Goal: Check status: Check status

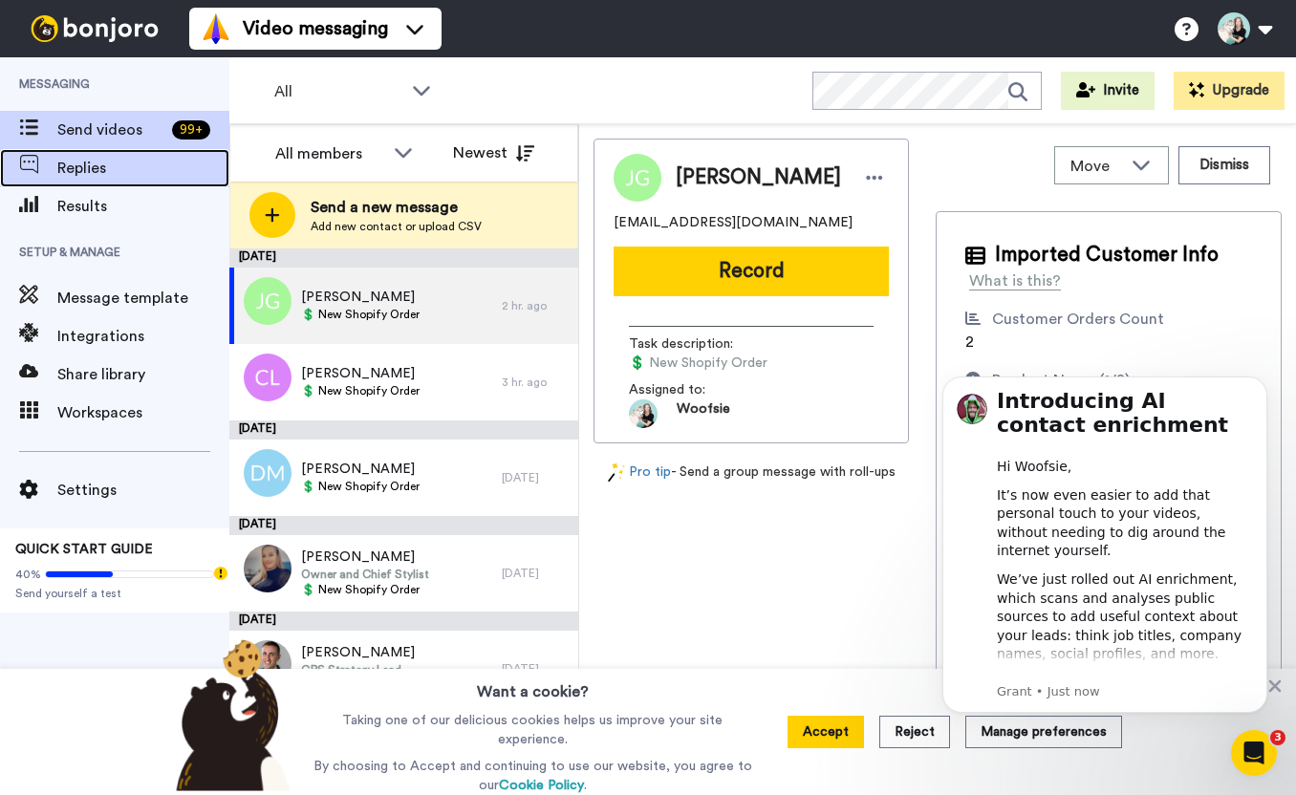
click at [115, 173] on span "Replies" at bounding box center [143, 168] width 172 height 23
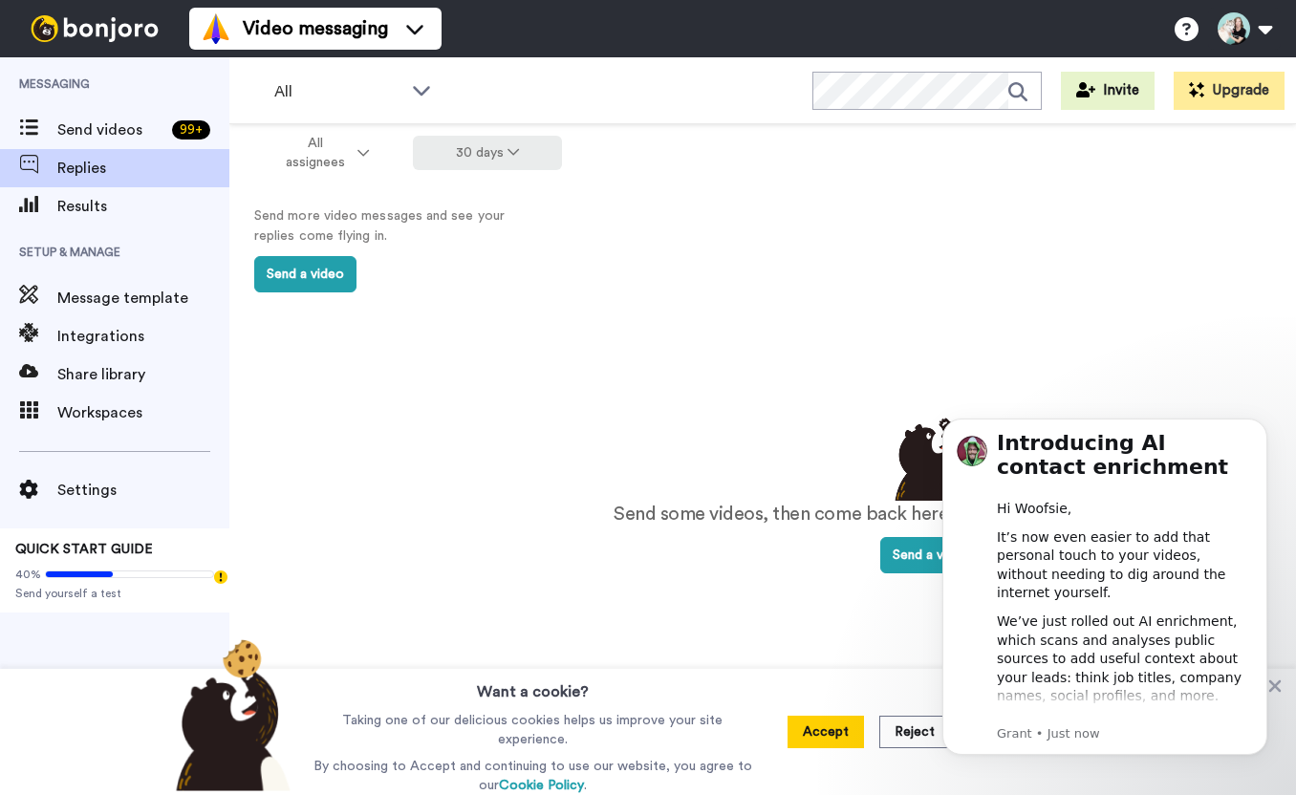
click at [509, 160] on button "30 days" at bounding box center [488, 153] width 150 height 34
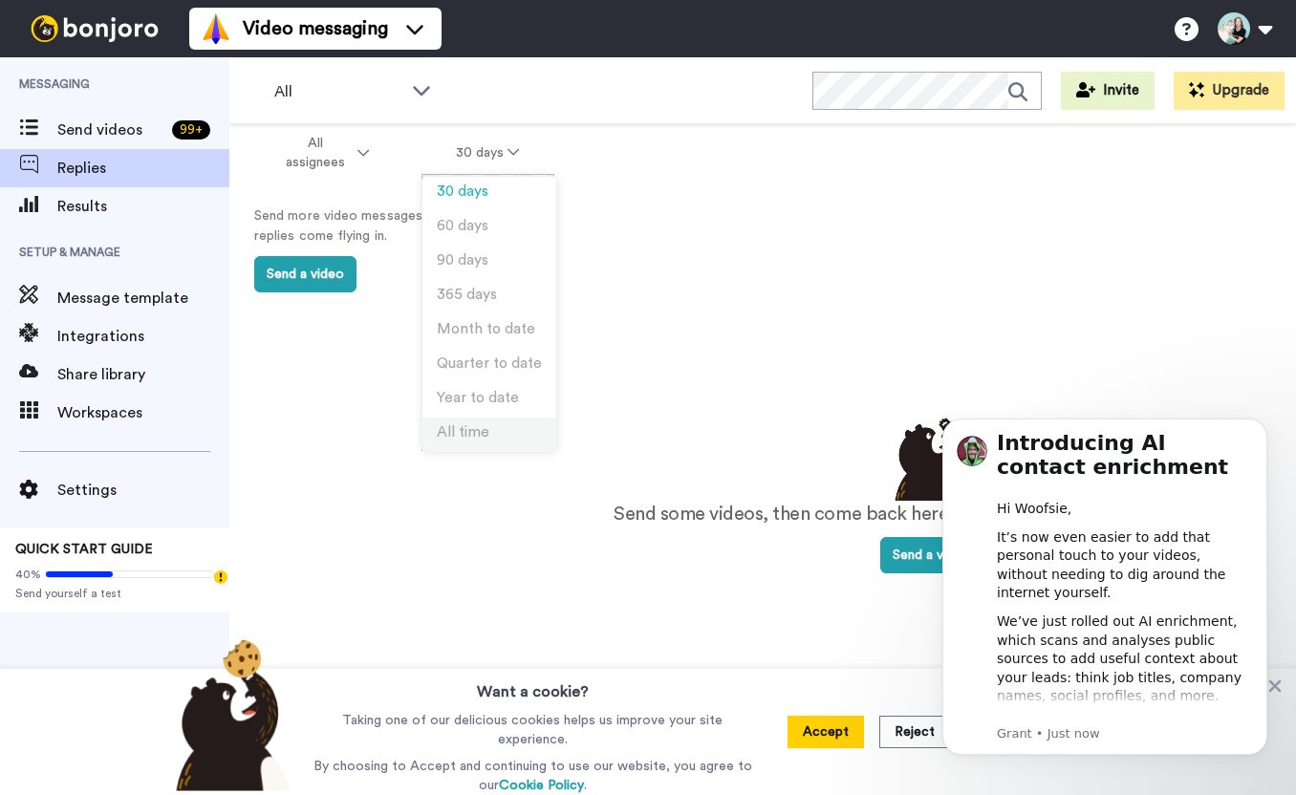
click at [503, 422] on li "All time" at bounding box center [489, 435] width 134 height 34
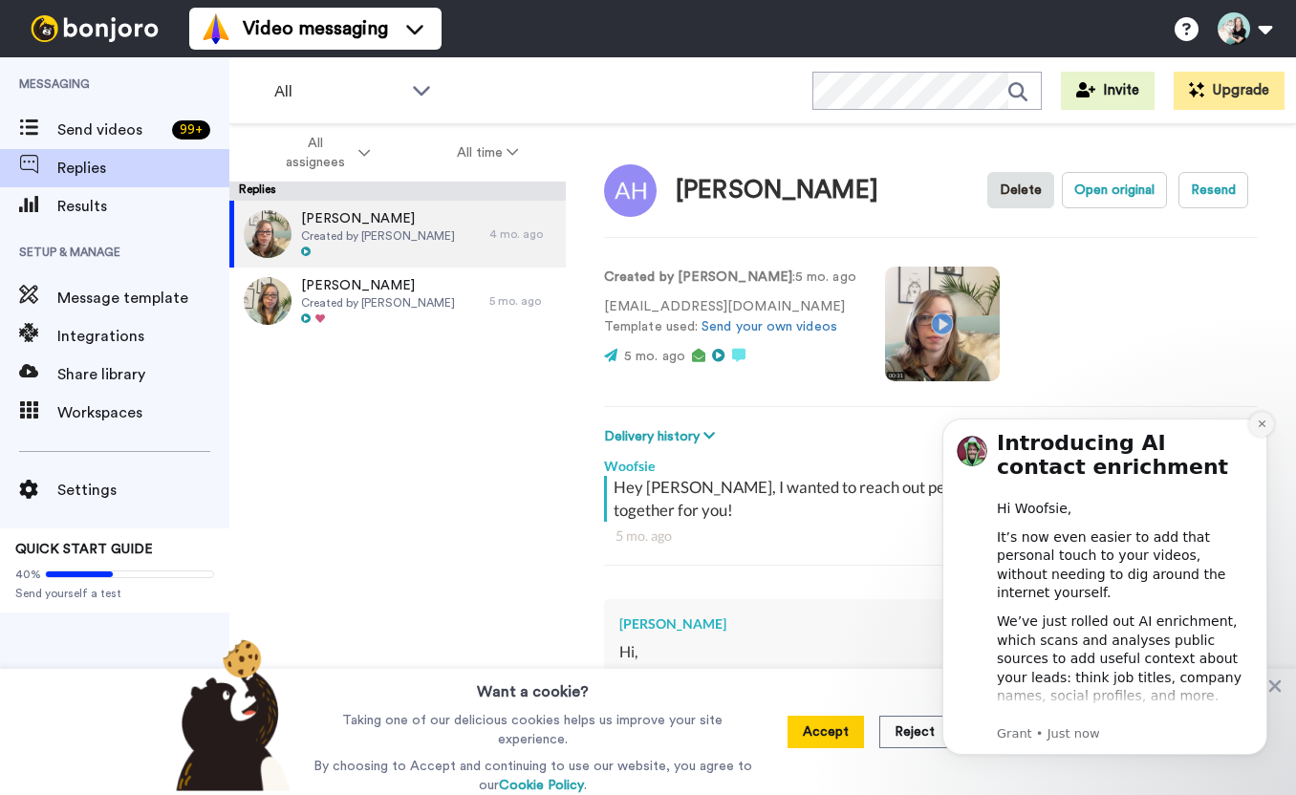
click at [1264, 429] on button "Dismiss notification" at bounding box center [1261, 424] width 25 height 25
